Goal: Answer question/provide support: Share knowledge or assist other users

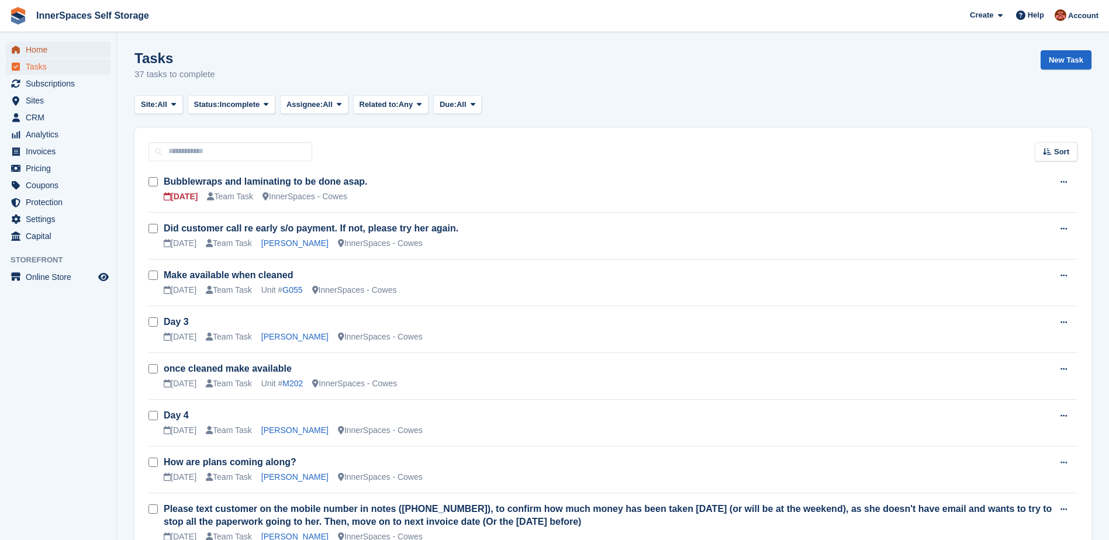
click at [30, 48] on span "Home" at bounding box center [61, 50] width 70 height 16
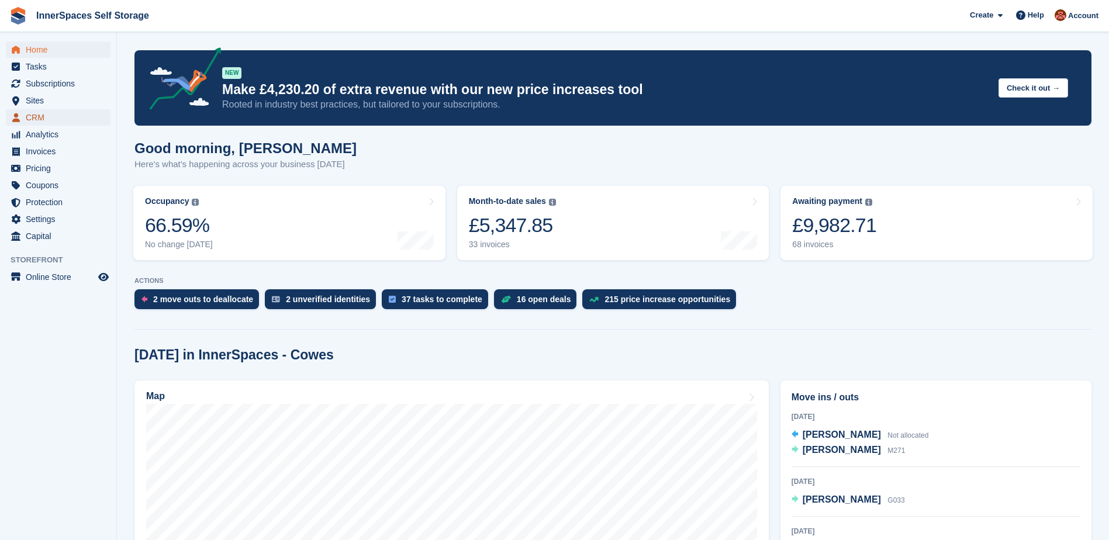
click at [33, 114] on span "CRM" at bounding box center [61, 117] width 70 height 16
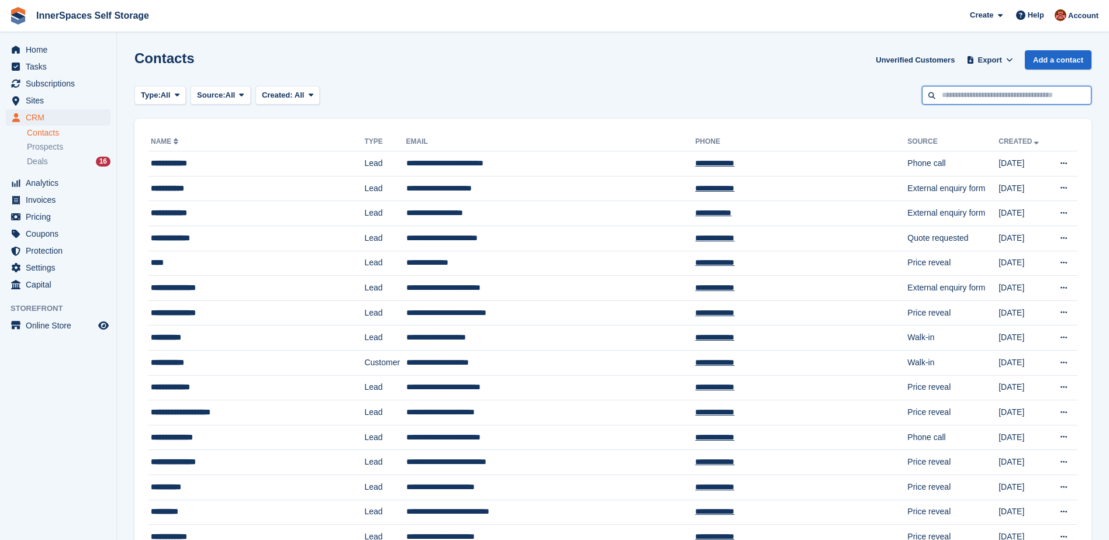
click at [1000, 91] on input "text" at bounding box center [1007, 95] width 170 height 19
type input "***"
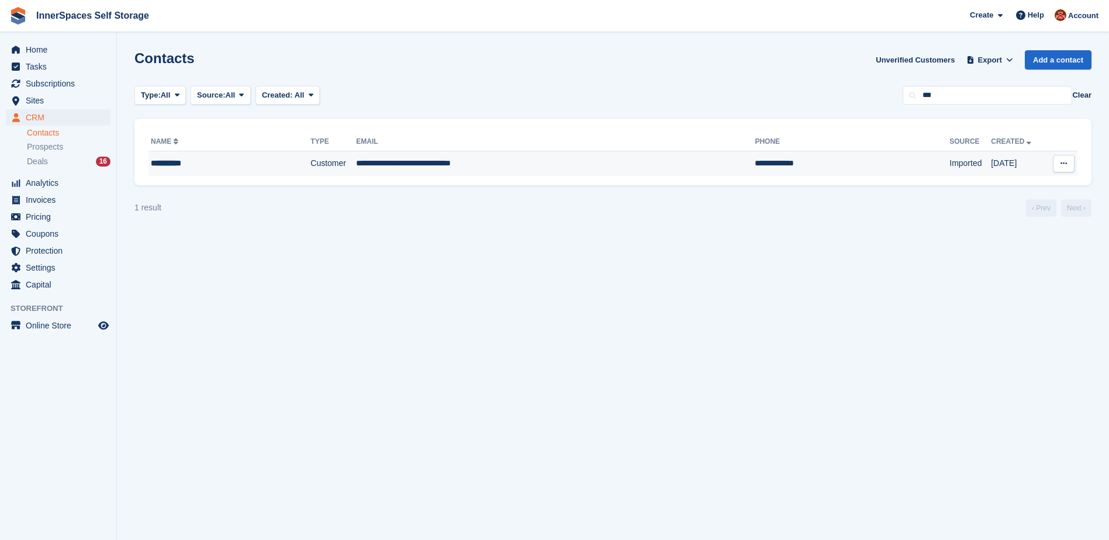
click at [172, 164] on div "**********" at bounding box center [213, 163] width 124 height 12
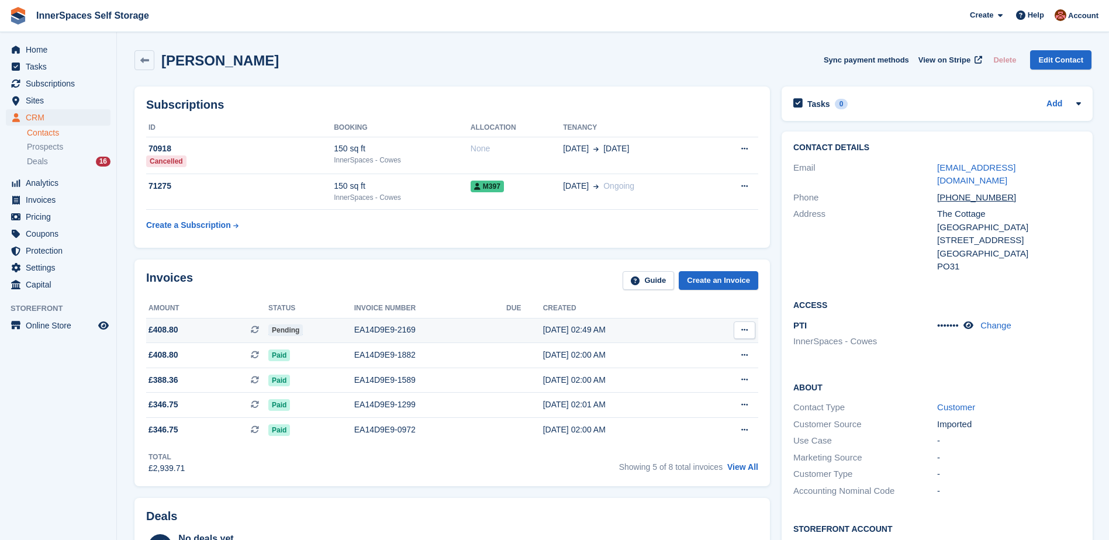
click at [449, 328] on div "EA14D9E9-2169" at bounding box center [430, 330] width 152 height 12
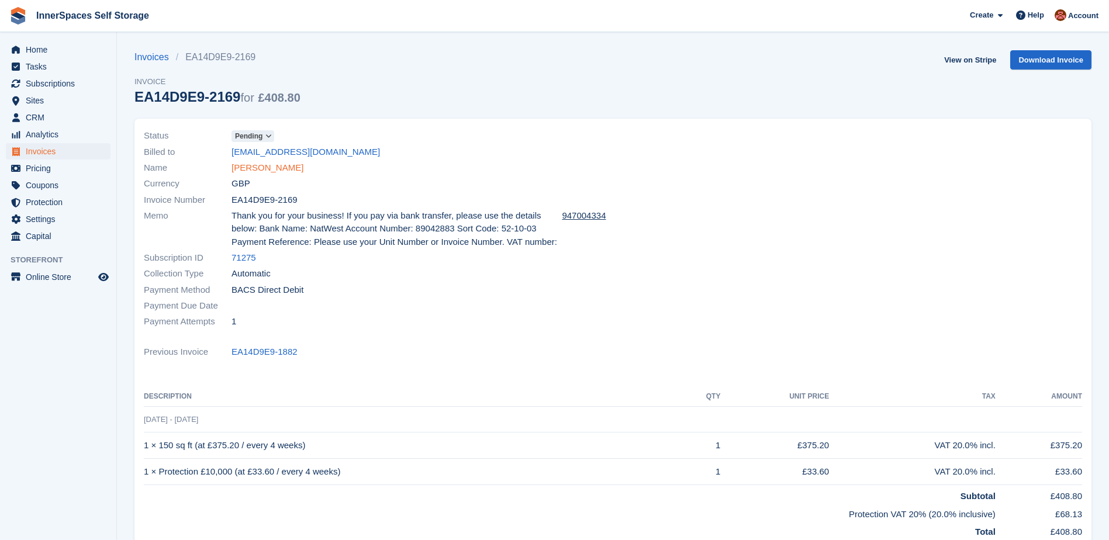
click at [264, 168] on link "[PERSON_NAME]" at bounding box center [268, 167] width 72 height 13
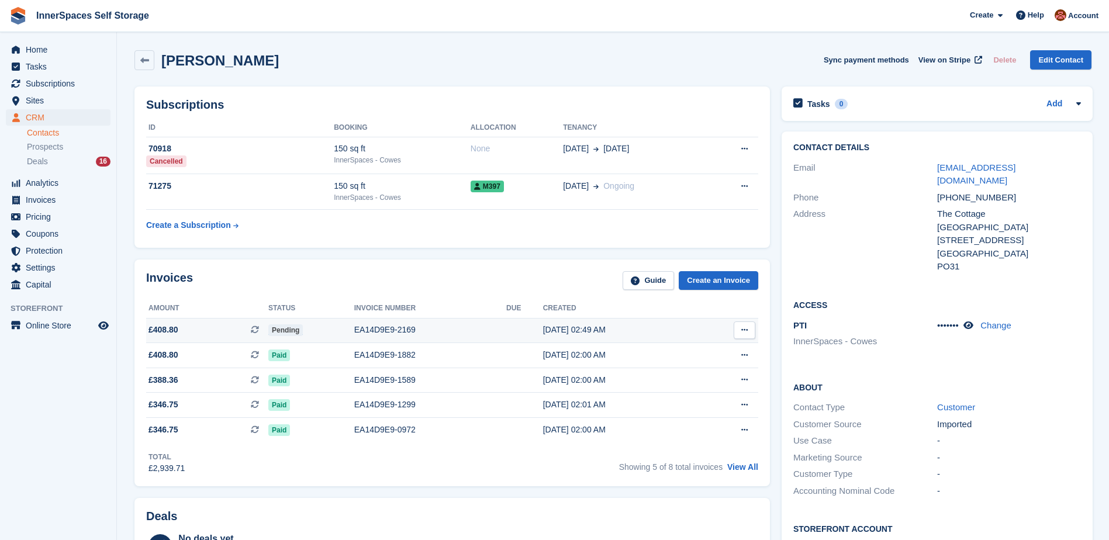
click at [368, 325] on div "EA14D9E9-2169" at bounding box center [430, 330] width 152 height 12
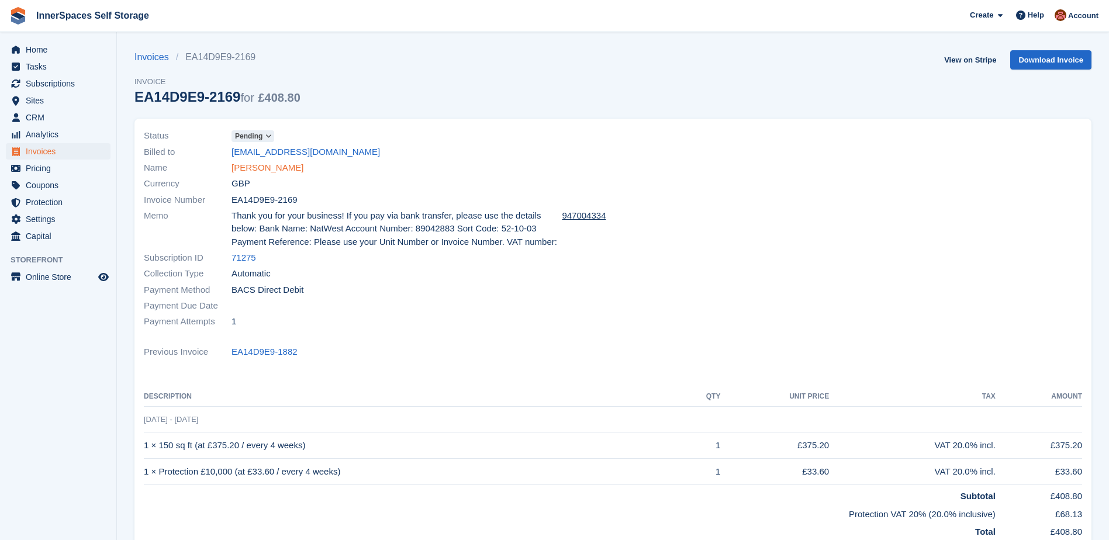
click at [256, 169] on link "[PERSON_NAME]" at bounding box center [268, 167] width 72 height 13
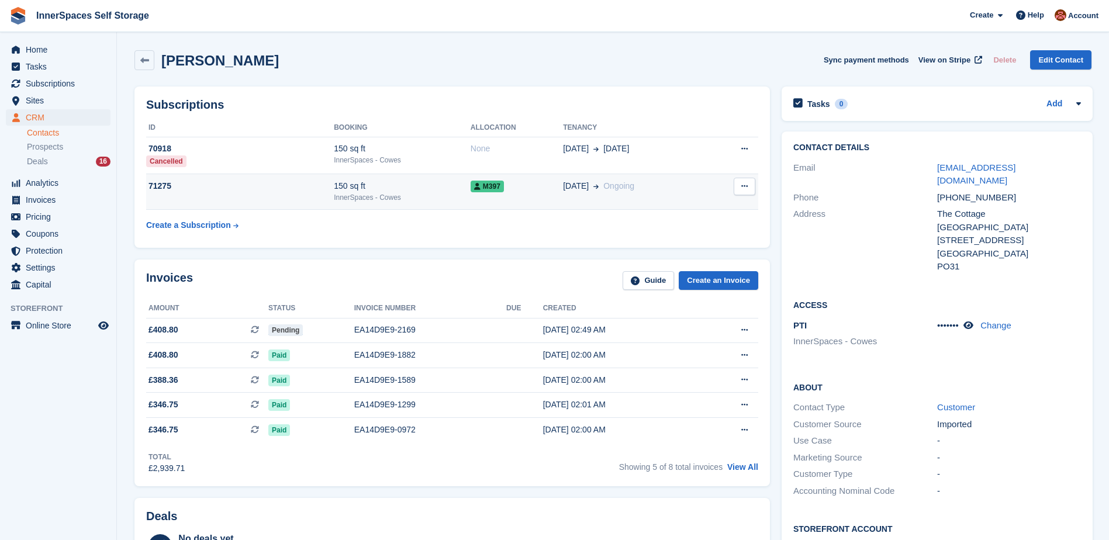
click at [651, 185] on div "17 Feb Ongoing" at bounding box center [635, 186] width 145 height 12
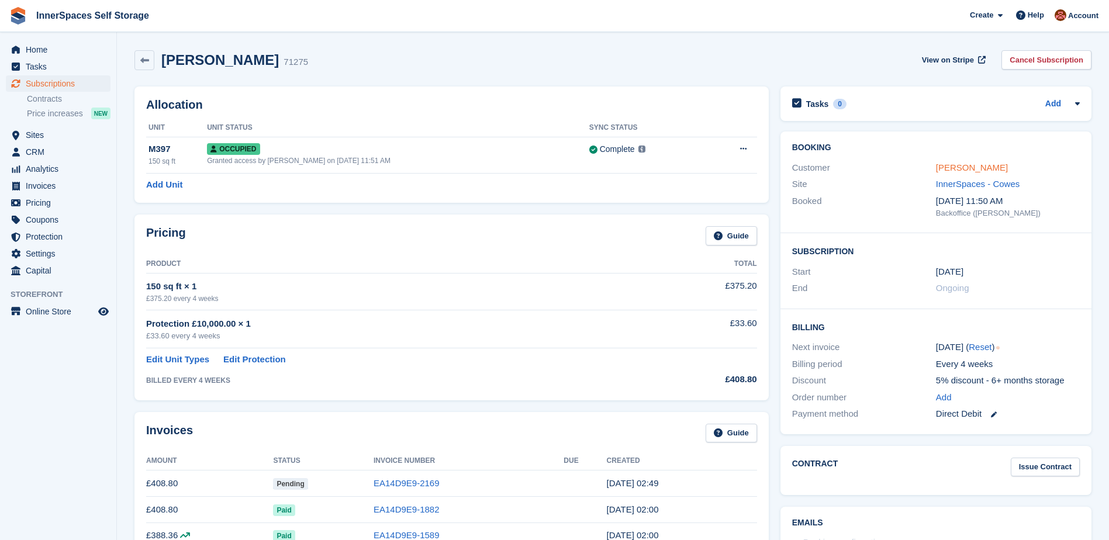
click at [951, 166] on link "[PERSON_NAME]" at bounding box center [972, 168] width 72 height 10
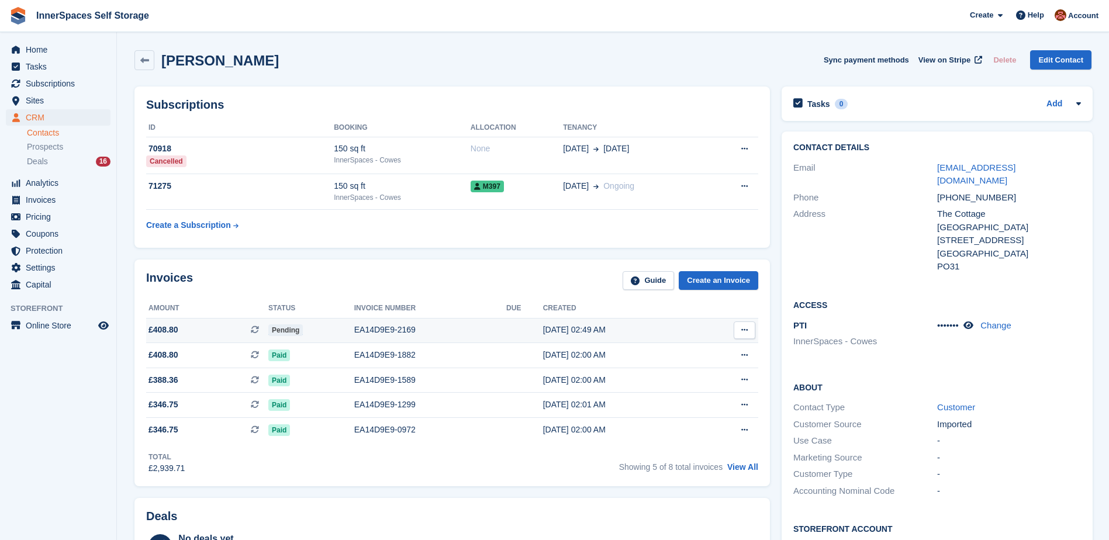
click at [344, 325] on div "Pending" at bounding box center [311, 330] width 86 height 12
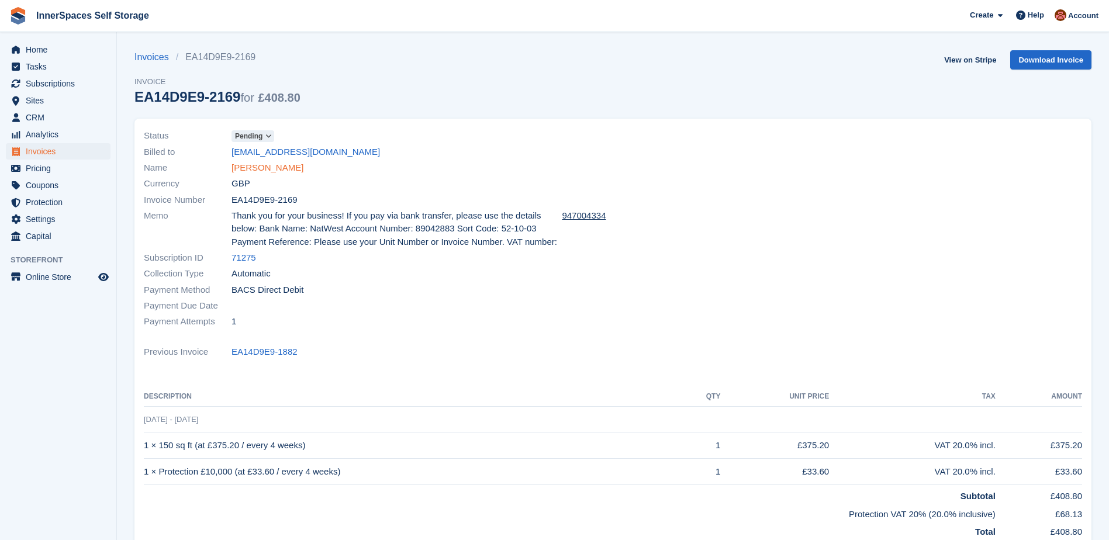
click at [260, 169] on link "Maggie May" at bounding box center [268, 167] width 72 height 13
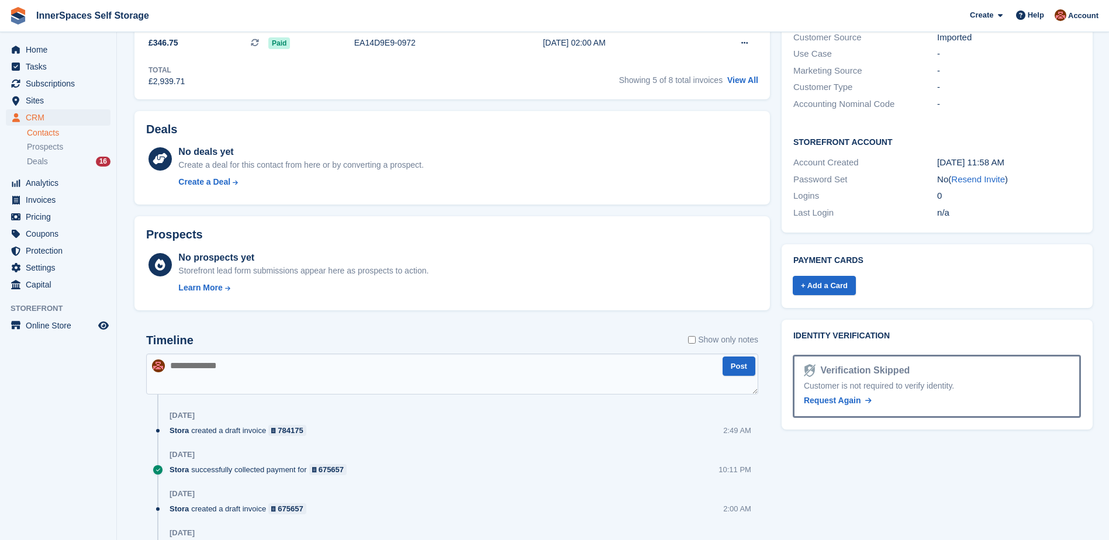
scroll to position [507, 0]
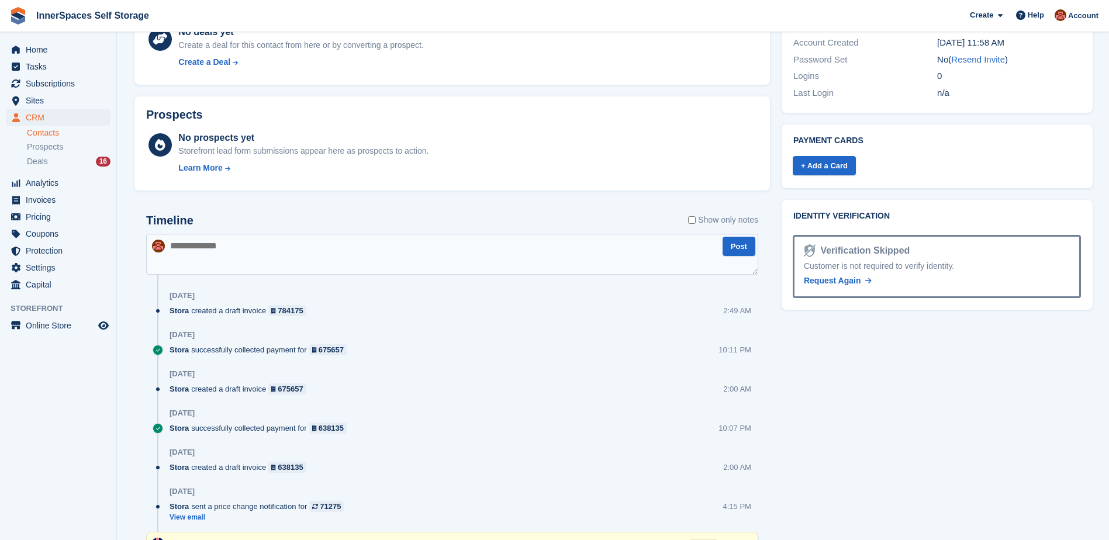
click at [233, 251] on textarea at bounding box center [452, 254] width 612 height 41
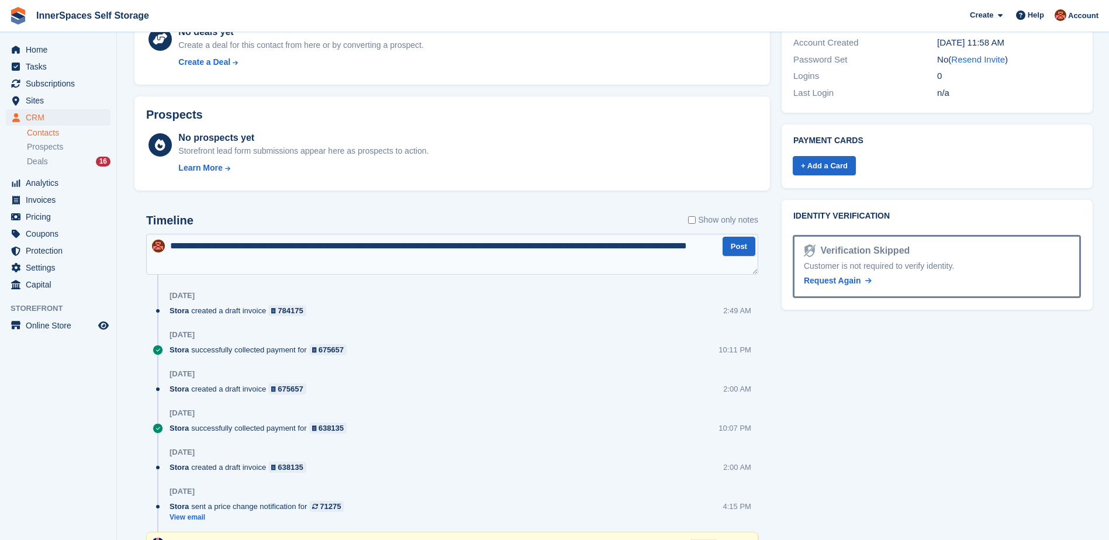
type textarea "**********"
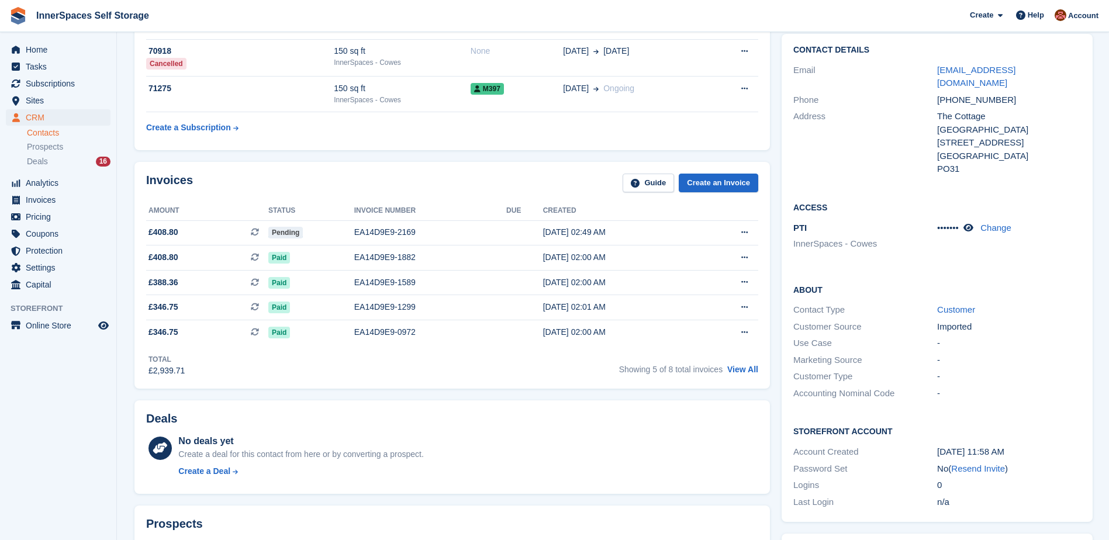
scroll to position [0, 0]
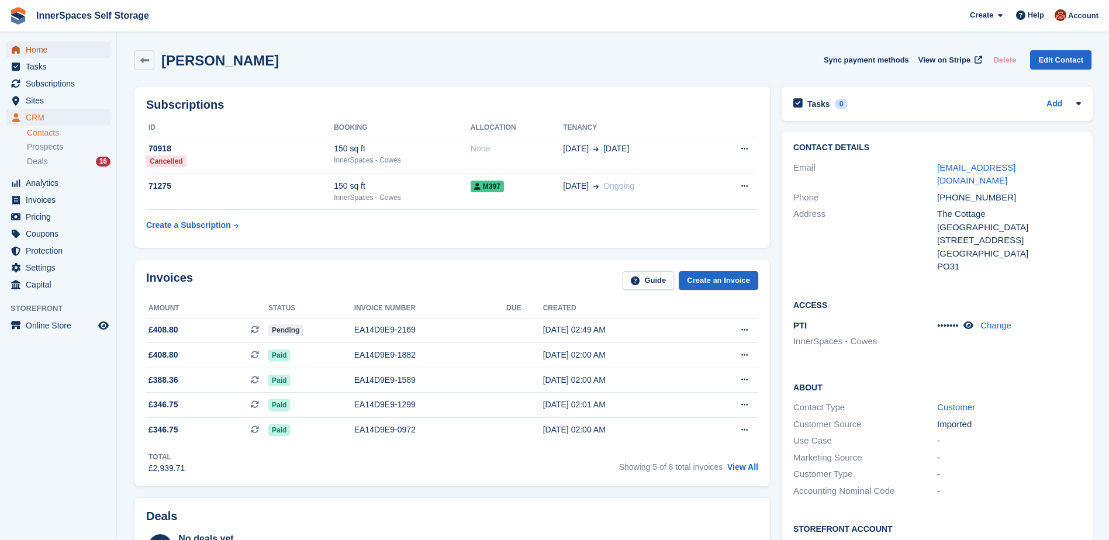
click at [37, 50] on span "Home" at bounding box center [61, 50] width 70 height 16
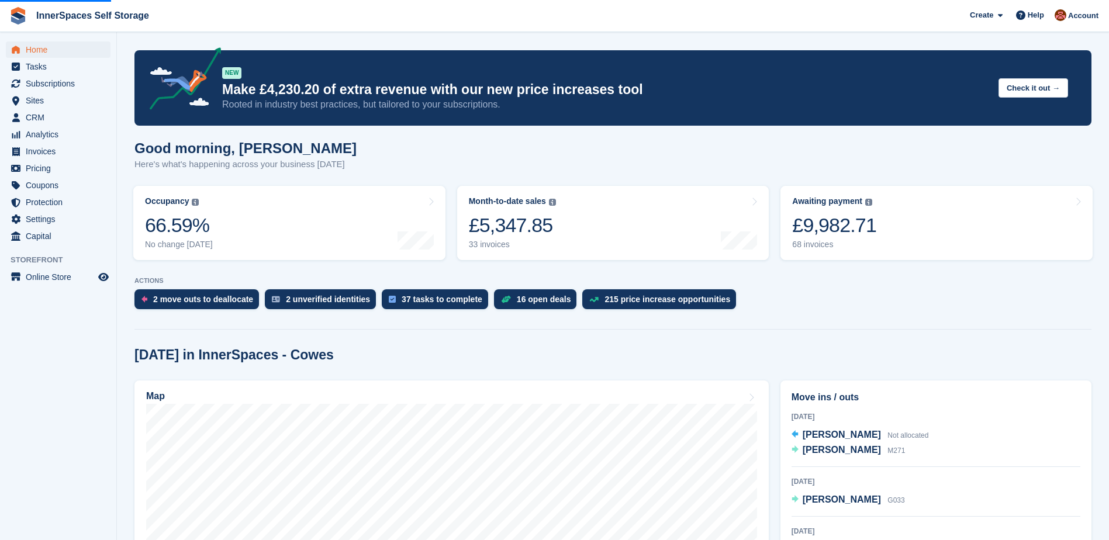
click at [32, 51] on span "Home" at bounding box center [61, 50] width 70 height 16
